Goal: Find specific page/section: Find specific page/section

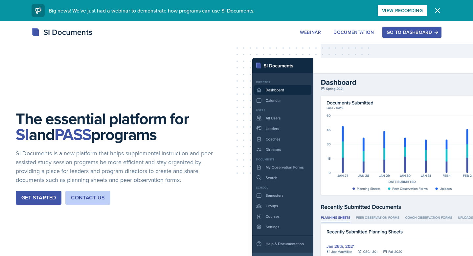
click at [414, 29] on button "Go to Dashboard" at bounding box center [411, 32] width 59 height 11
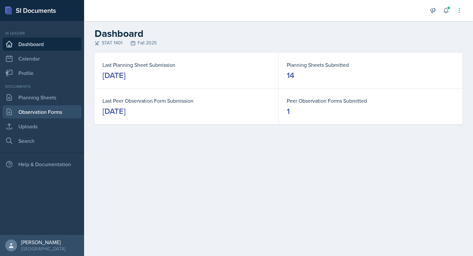
click at [55, 108] on link "Observation Forms" at bounding box center [42, 111] width 79 height 13
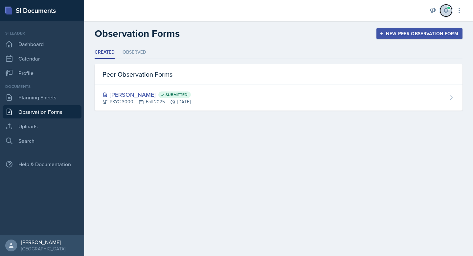
click at [450, 8] on span at bounding box center [449, 8] width 4 height 4
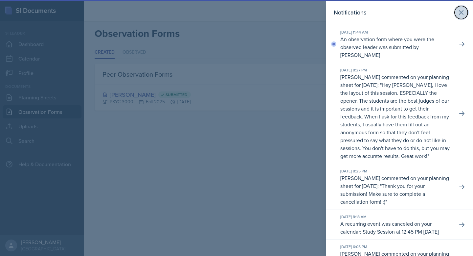
click at [463, 12] on icon at bounding box center [461, 13] width 8 height 8
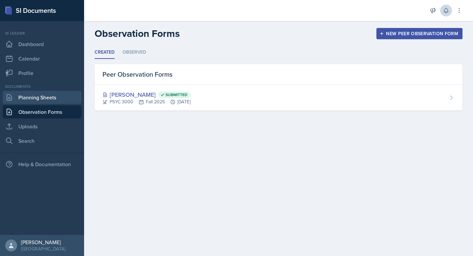
click at [38, 97] on link "Planning Sheets" at bounding box center [42, 97] width 79 height 13
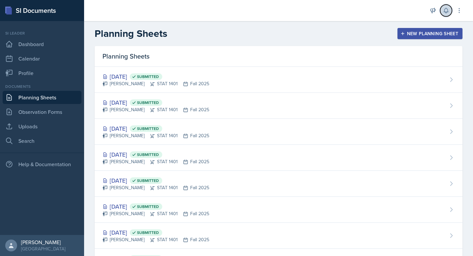
click at [445, 12] on icon at bounding box center [446, 10] width 4 height 5
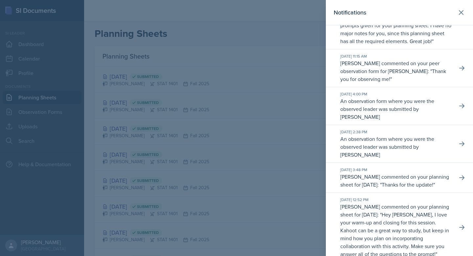
scroll to position [371, 0]
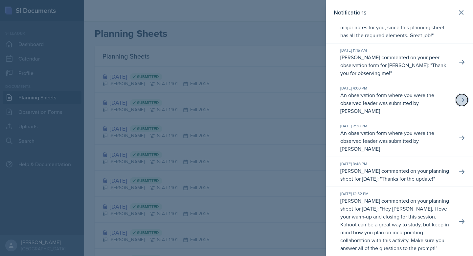
click at [460, 106] on button at bounding box center [462, 100] width 12 height 12
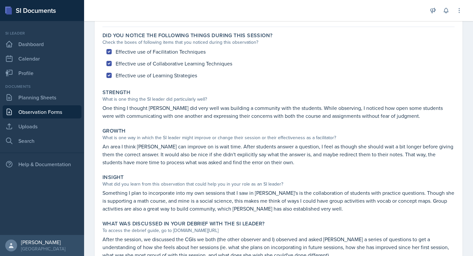
scroll to position [83, 0]
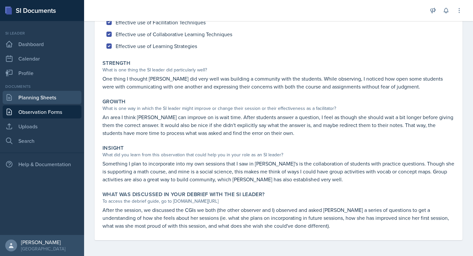
click at [21, 99] on link "Planning Sheets" at bounding box center [42, 97] width 79 height 13
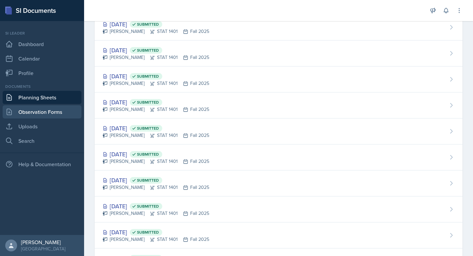
scroll to position [40, 0]
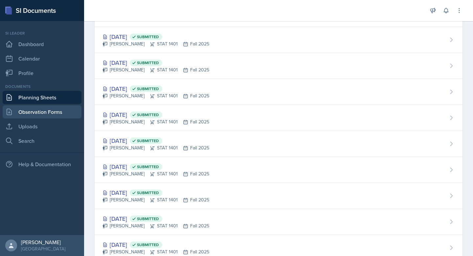
click at [58, 109] on link "Observation Forms" at bounding box center [42, 111] width 79 height 13
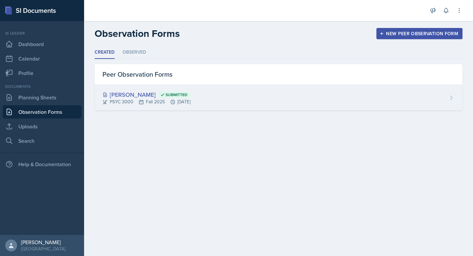
click at [150, 94] on div "[PERSON_NAME] Submitted" at bounding box center [147, 94] width 88 height 9
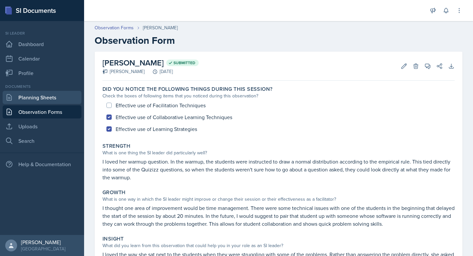
click at [61, 101] on link "Planning Sheets" at bounding box center [42, 97] width 79 height 13
